Goal: Transaction & Acquisition: Register for event/course

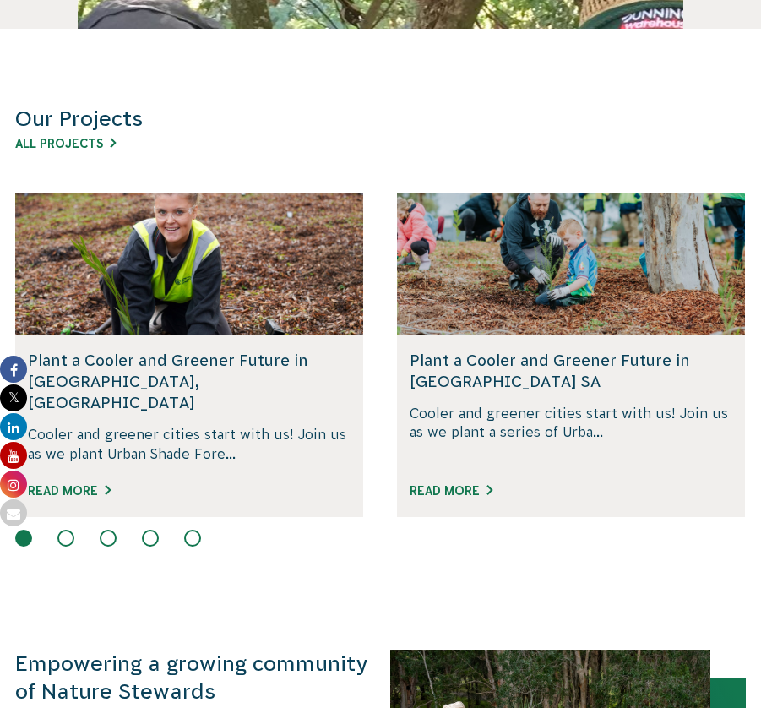
scroll to position [876, 0]
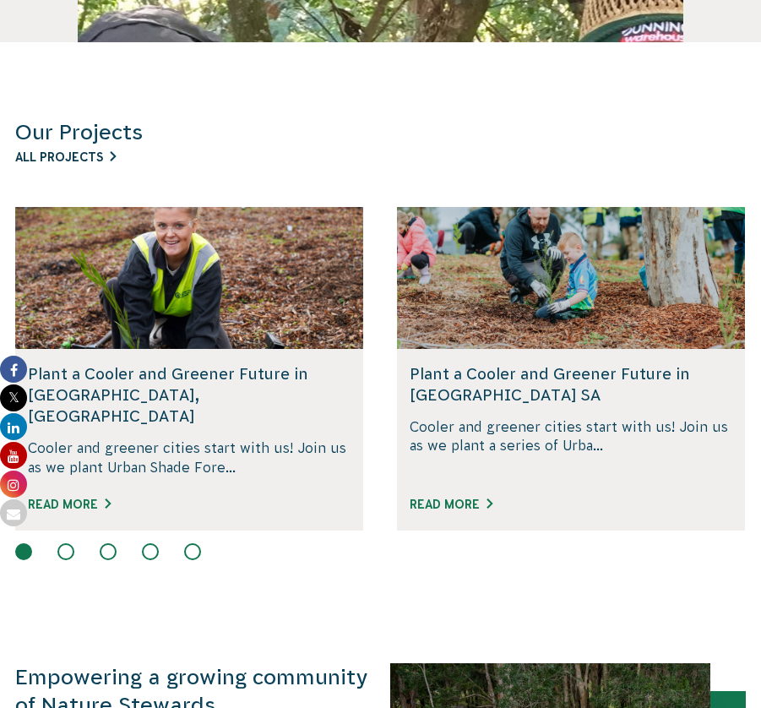
click at [106, 153] on link "All Projects" at bounding box center [65, 157] width 101 height 14
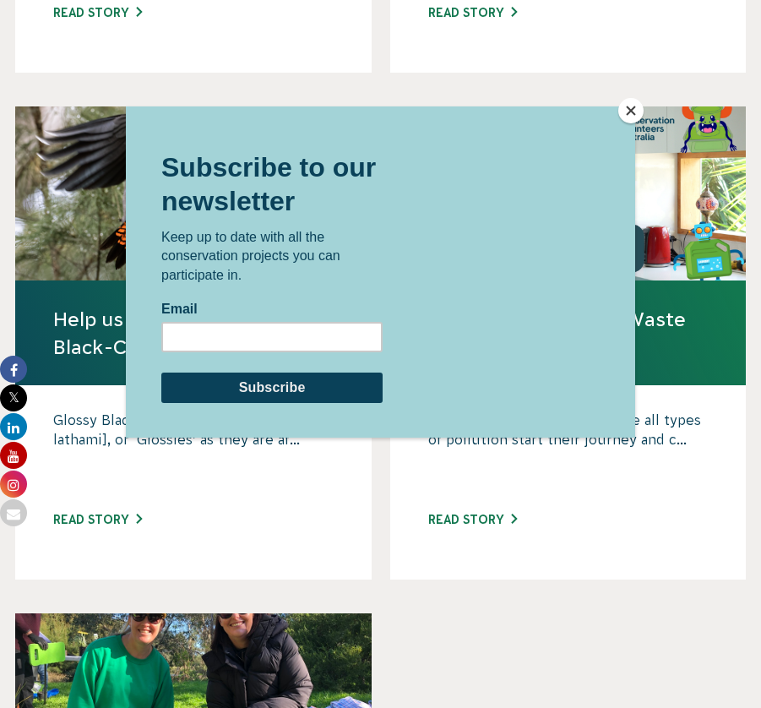
scroll to position [1991, 0]
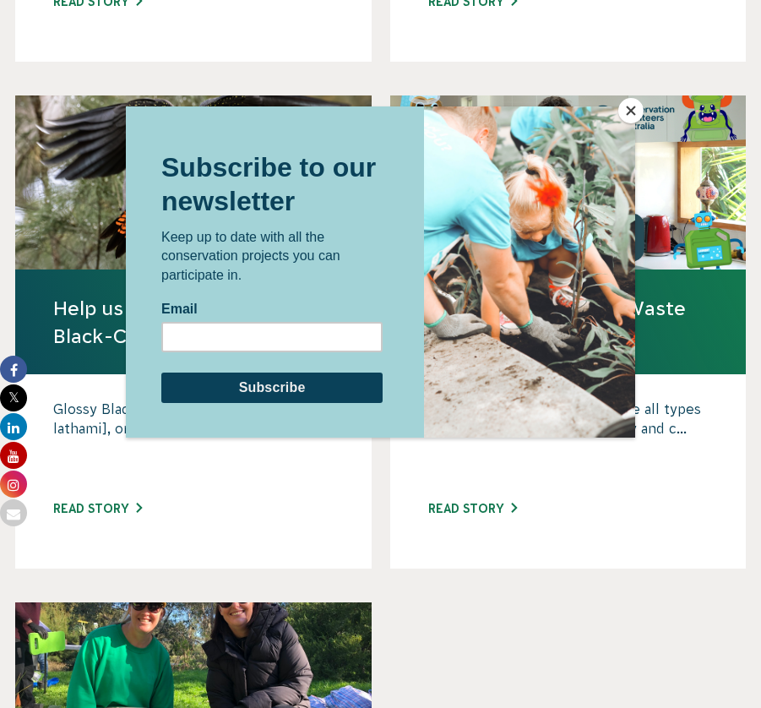
click at [629, 110] on button "Close" at bounding box center [630, 110] width 25 height 25
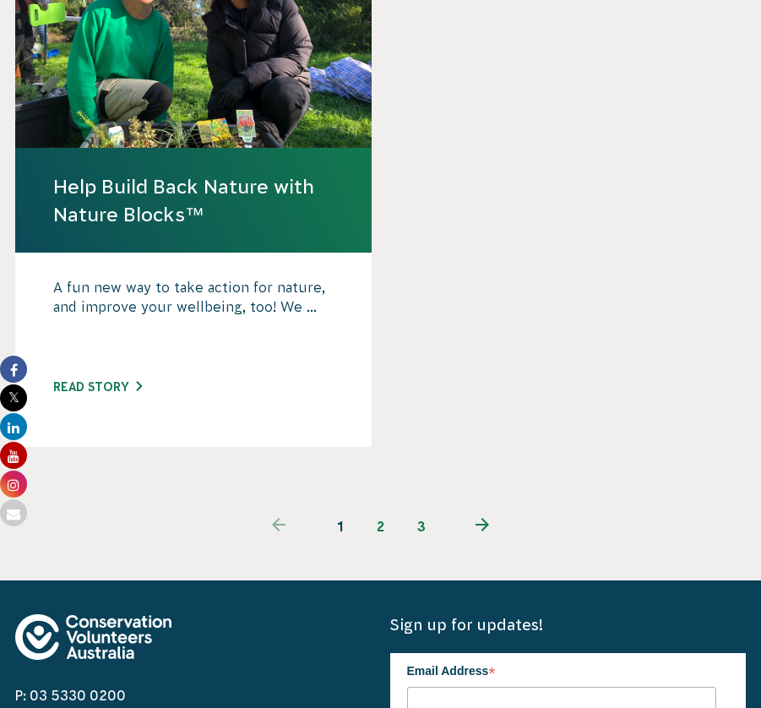
scroll to position [2800, 0]
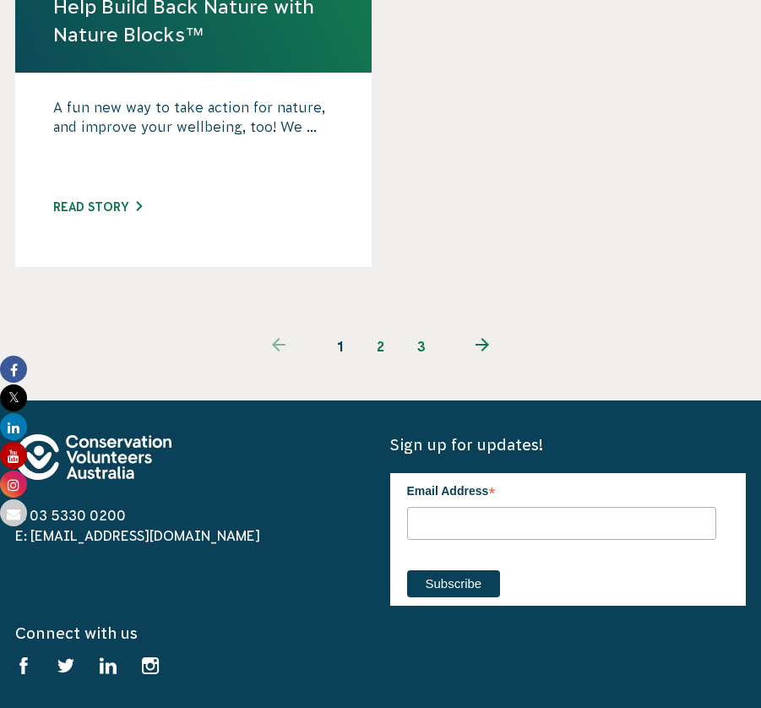
click at [384, 326] on link "2" at bounding box center [381, 346] width 41 height 41
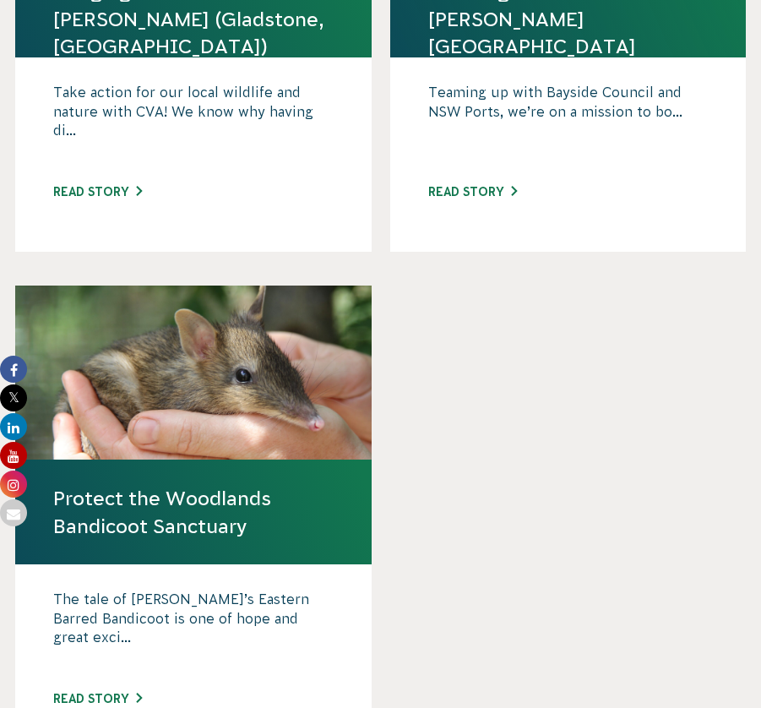
scroll to position [2486, 0]
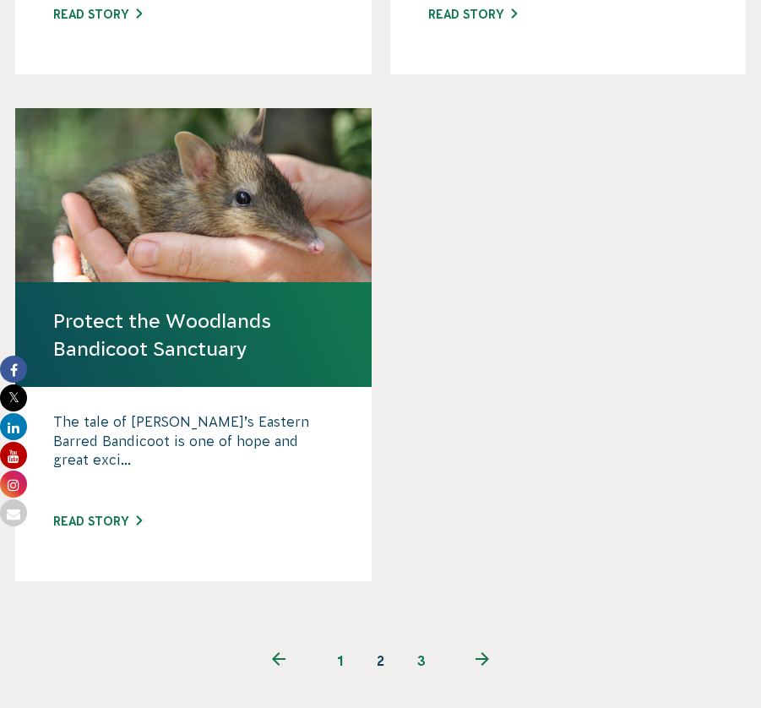
click at [414, 640] on link "3" at bounding box center [421, 660] width 41 height 41
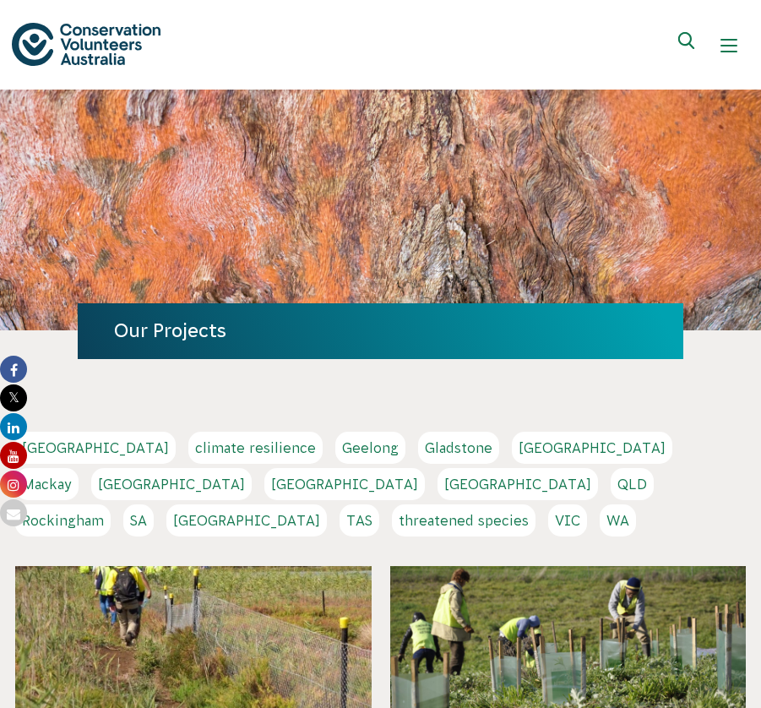
click at [252, 468] on link "[GEOGRAPHIC_DATA]" at bounding box center [171, 484] width 161 height 32
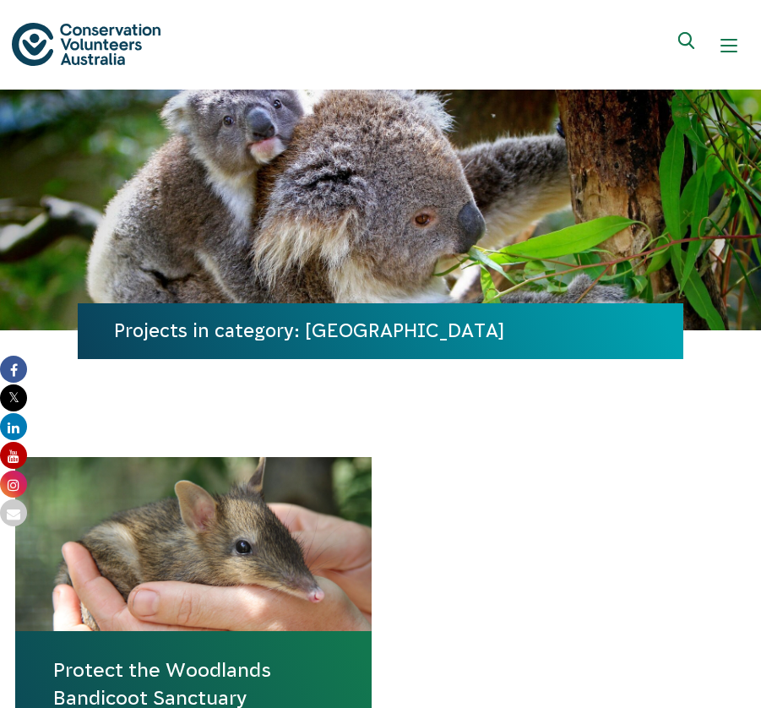
scroll to position [259, 0]
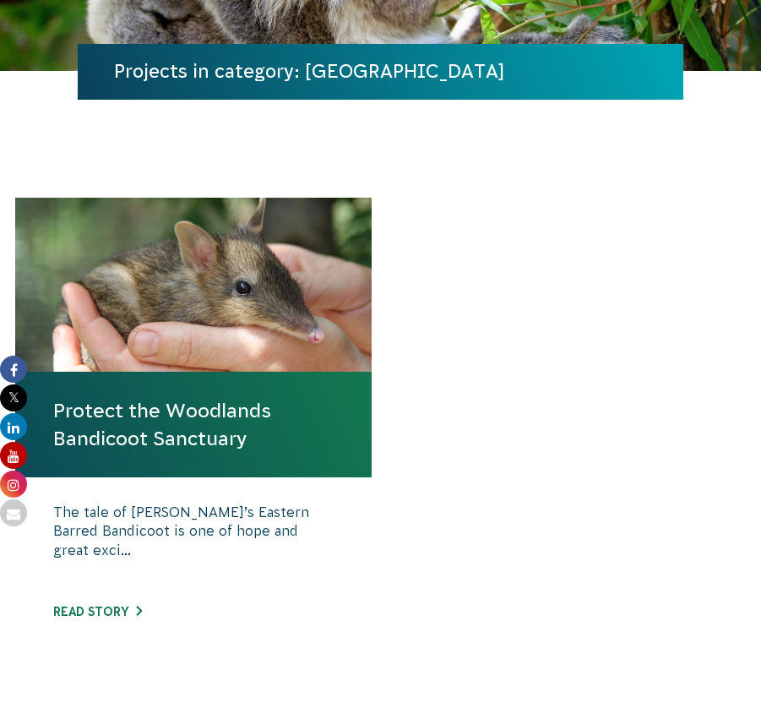
click at [154, 430] on link "Protect the Woodlands Bandicoot Sanctuary" at bounding box center [193, 424] width 281 height 54
